Goal: Information Seeking & Learning: Learn about a topic

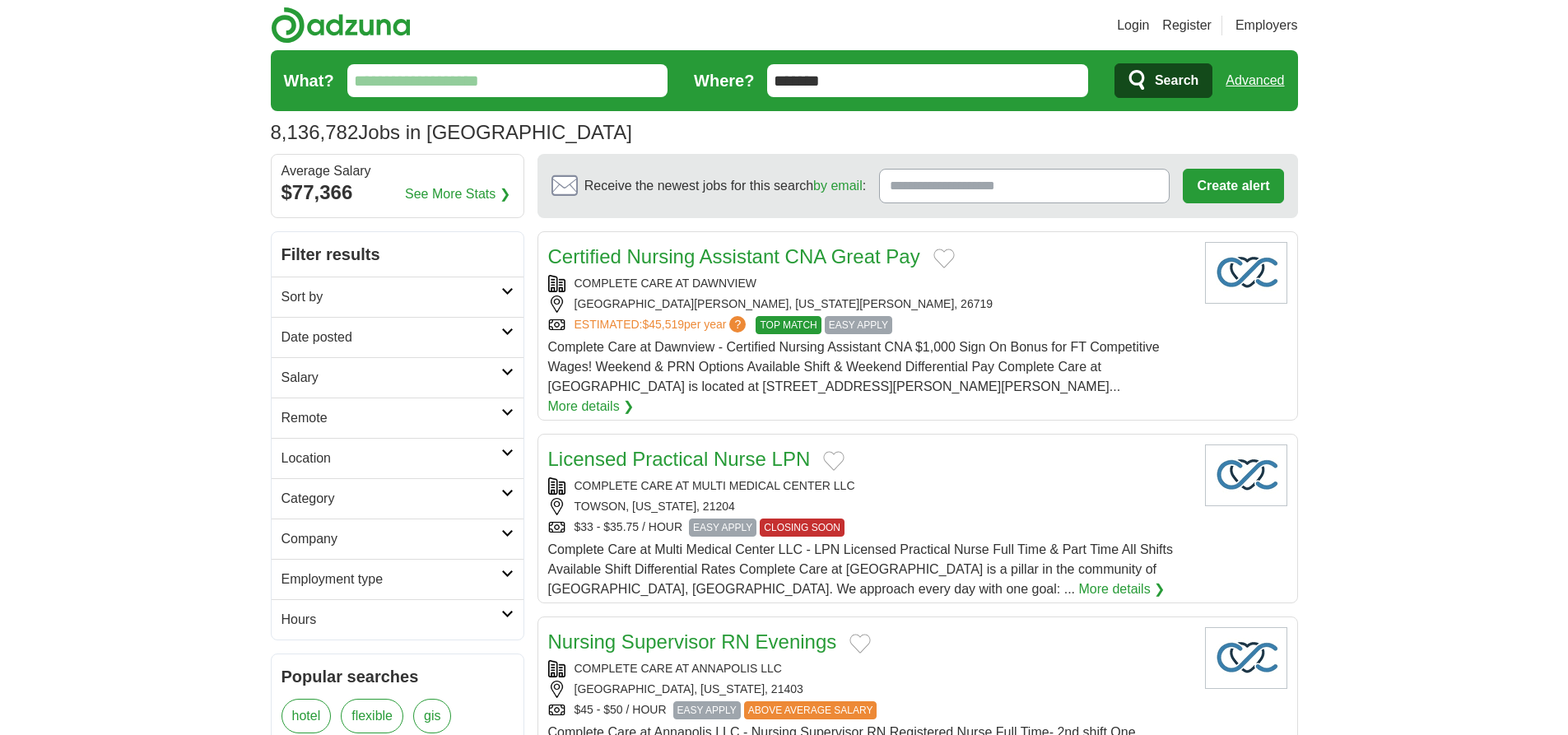
type input "*******"
click at [1254, 80] on link "Advanced" at bounding box center [1254, 81] width 58 height 33
